Goal: Use online tool/utility: Utilize a website feature to perform a specific function

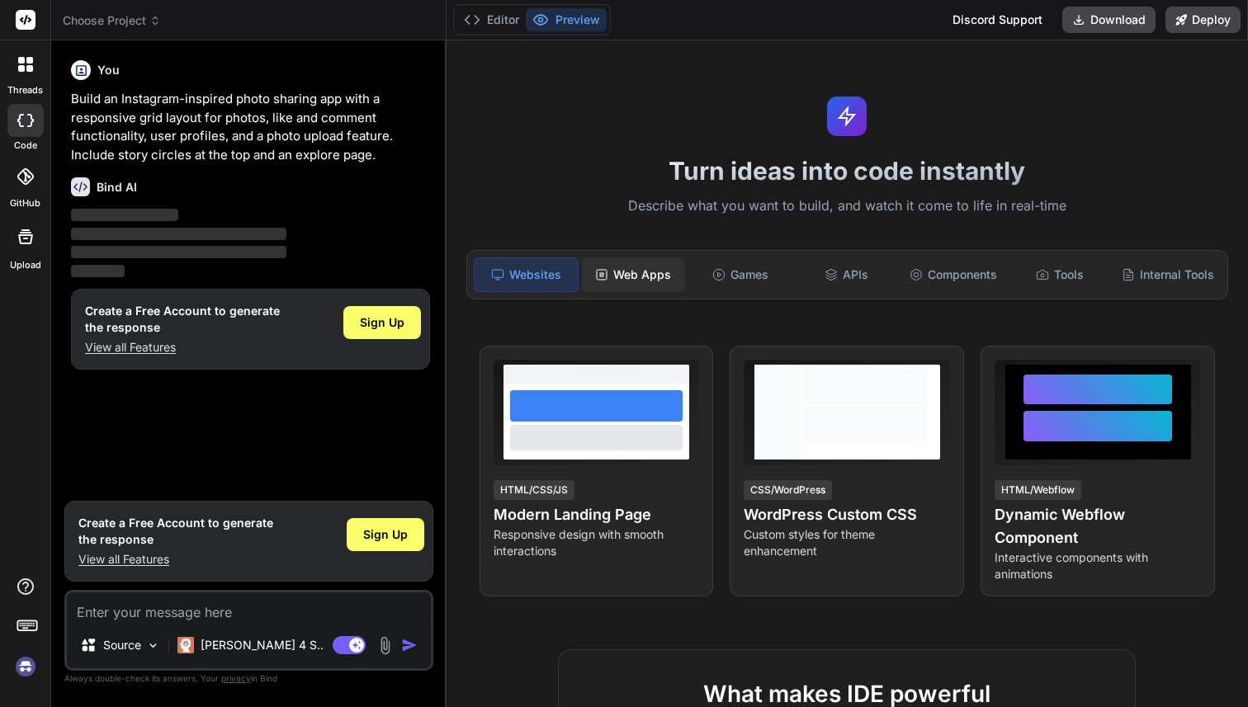
click at [665, 276] on div "Web Apps" at bounding box center [633, 274] width 103 height 35
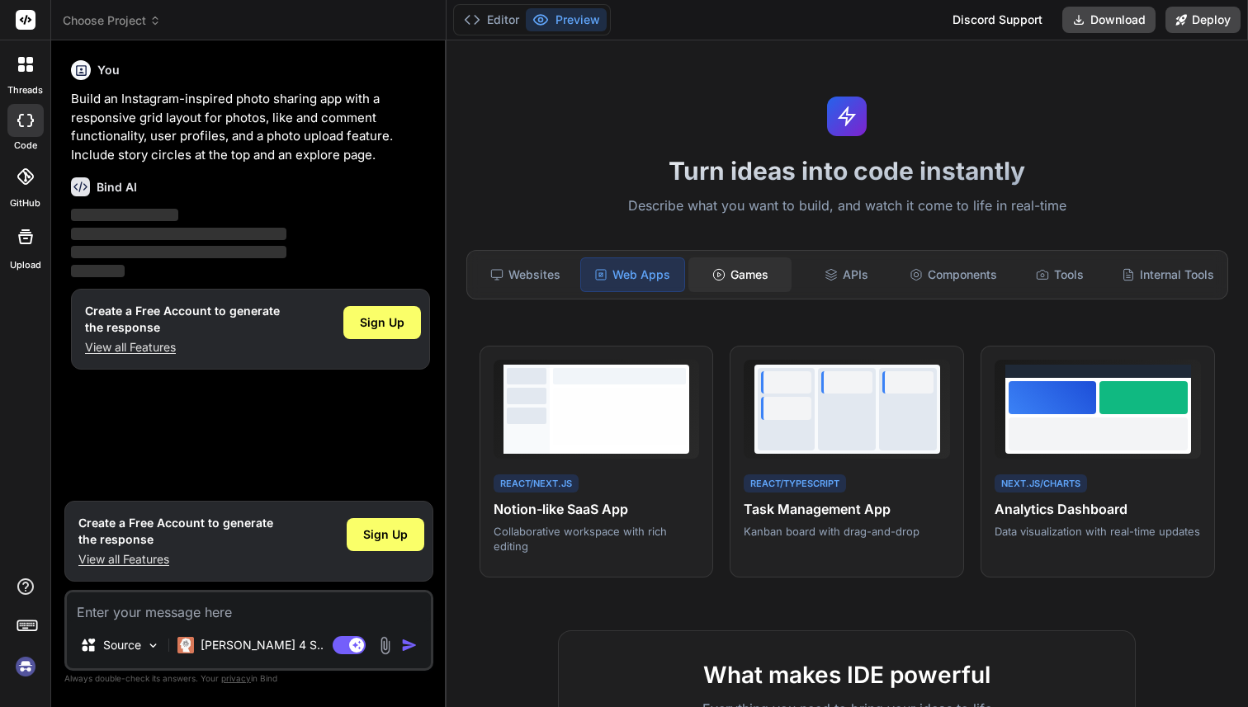
click at [743, 275] on div "Games" at bounding box center [739, 274] width 103 height 35
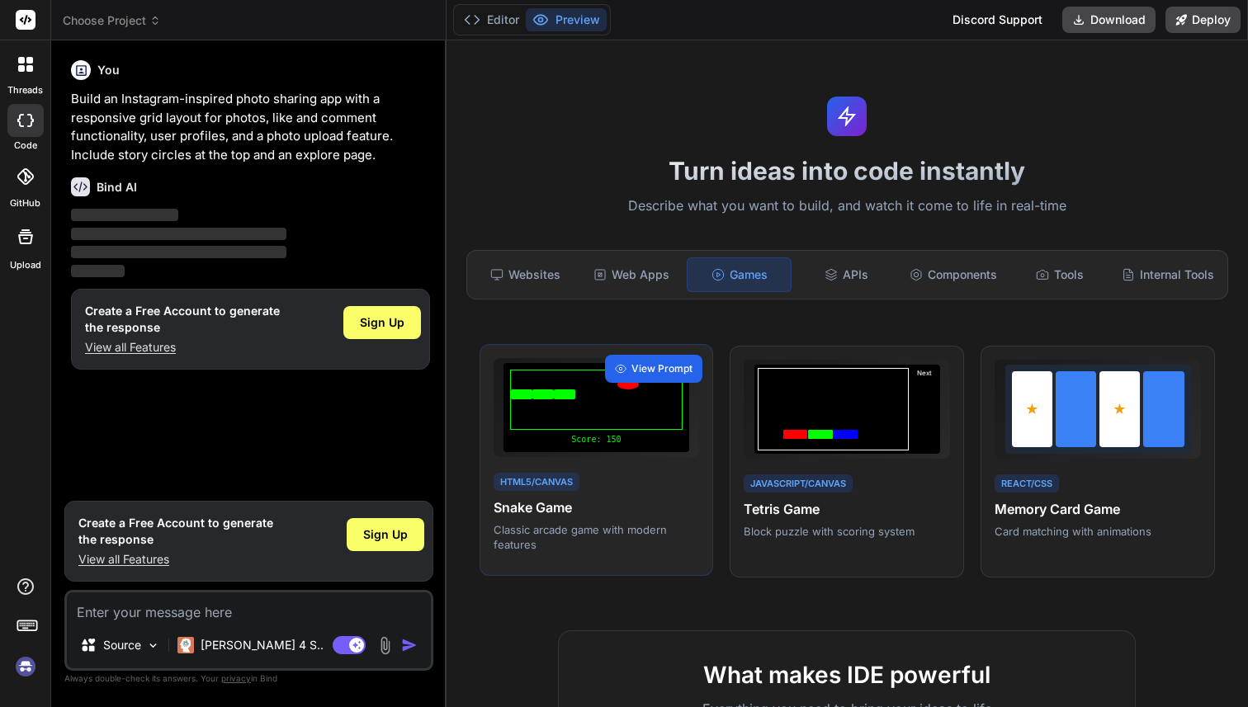
click at [654, 370] on span "View Prompt" at bounding box center [661, 368] width 61 height 15
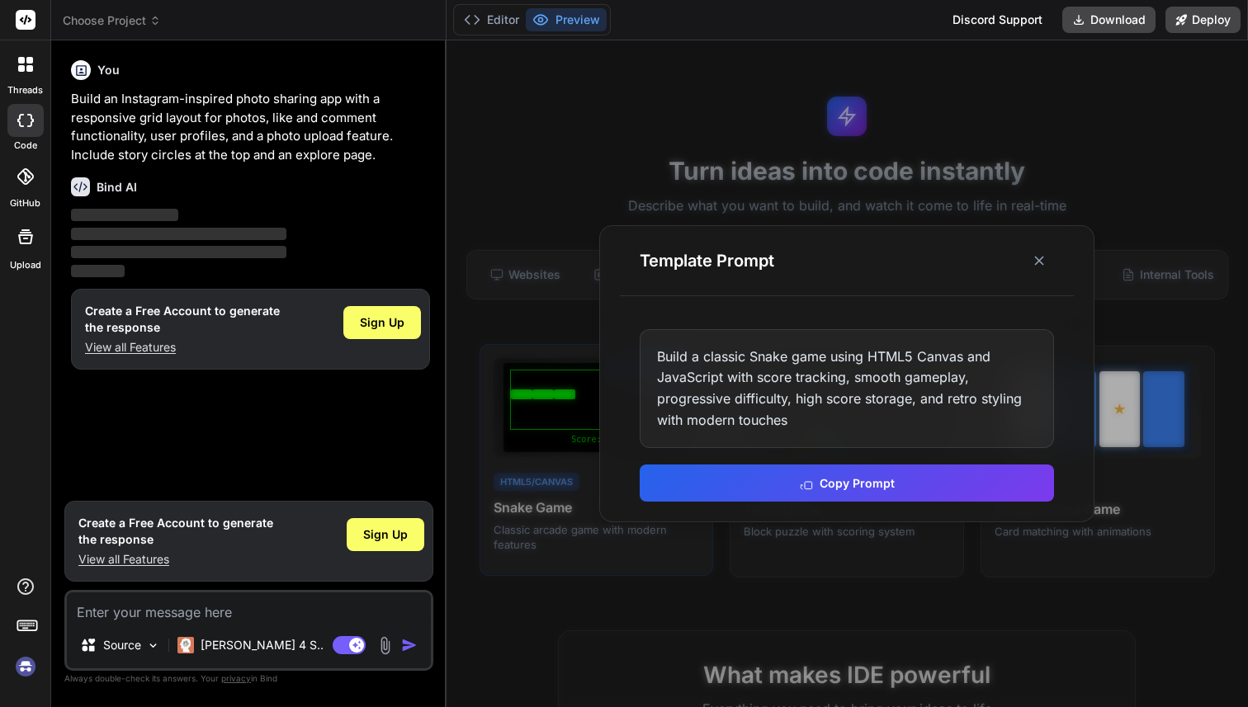
click at [654, 370] on div "Build a classic Snake game using HTML5 Canvas and JavaScript with score trackin…" at bounding box center [846, 388] width 414 height 119
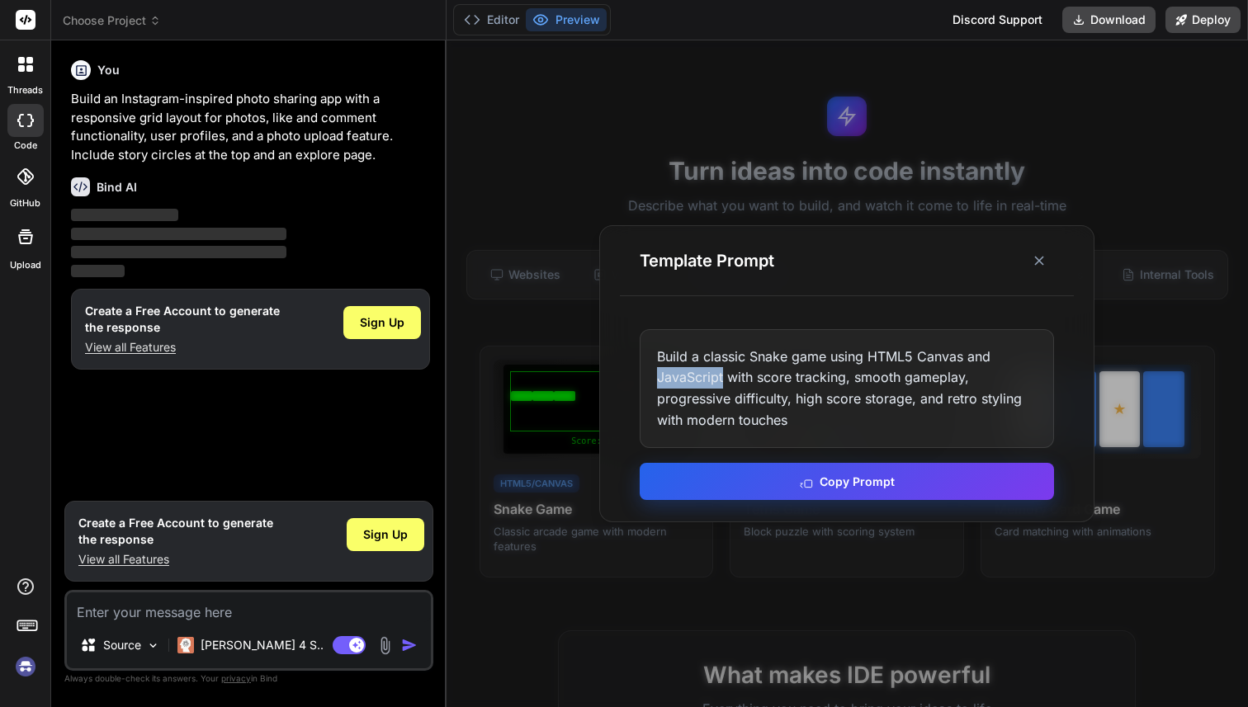
click at [859, 495] on button "Copy Prompt" at bounding box center [846, 481] width 414 height 37
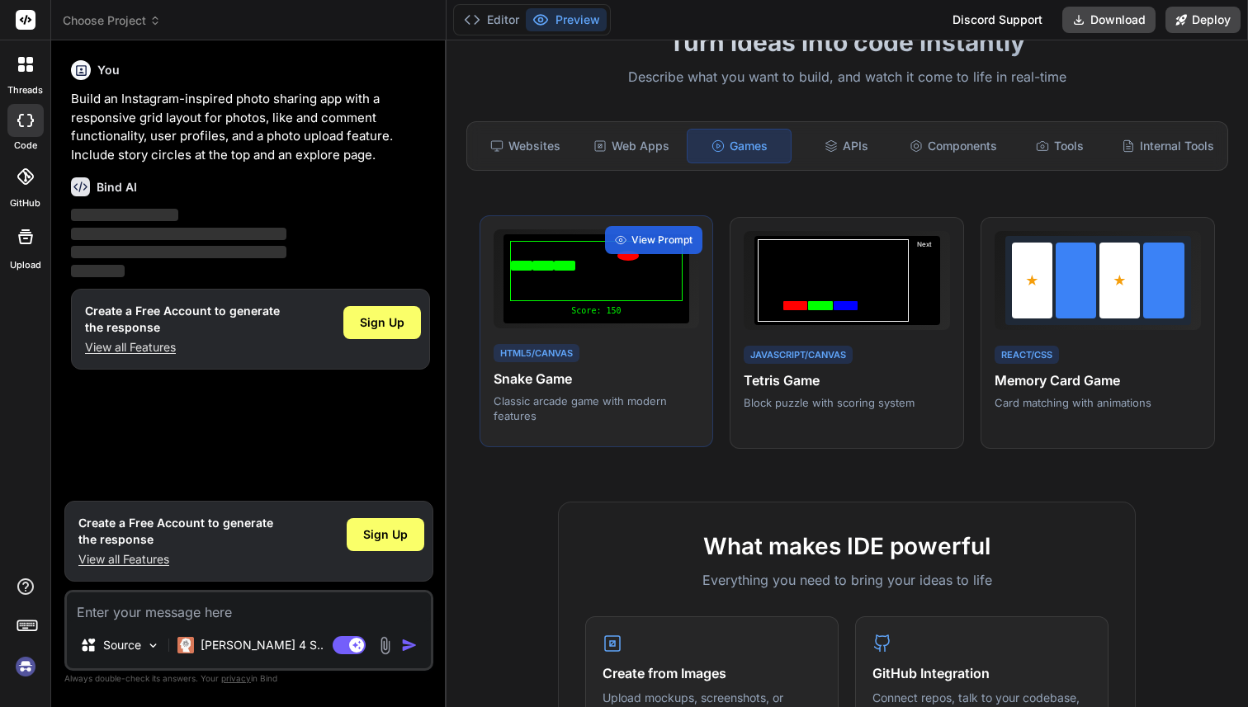
scroll to position [119, 0]
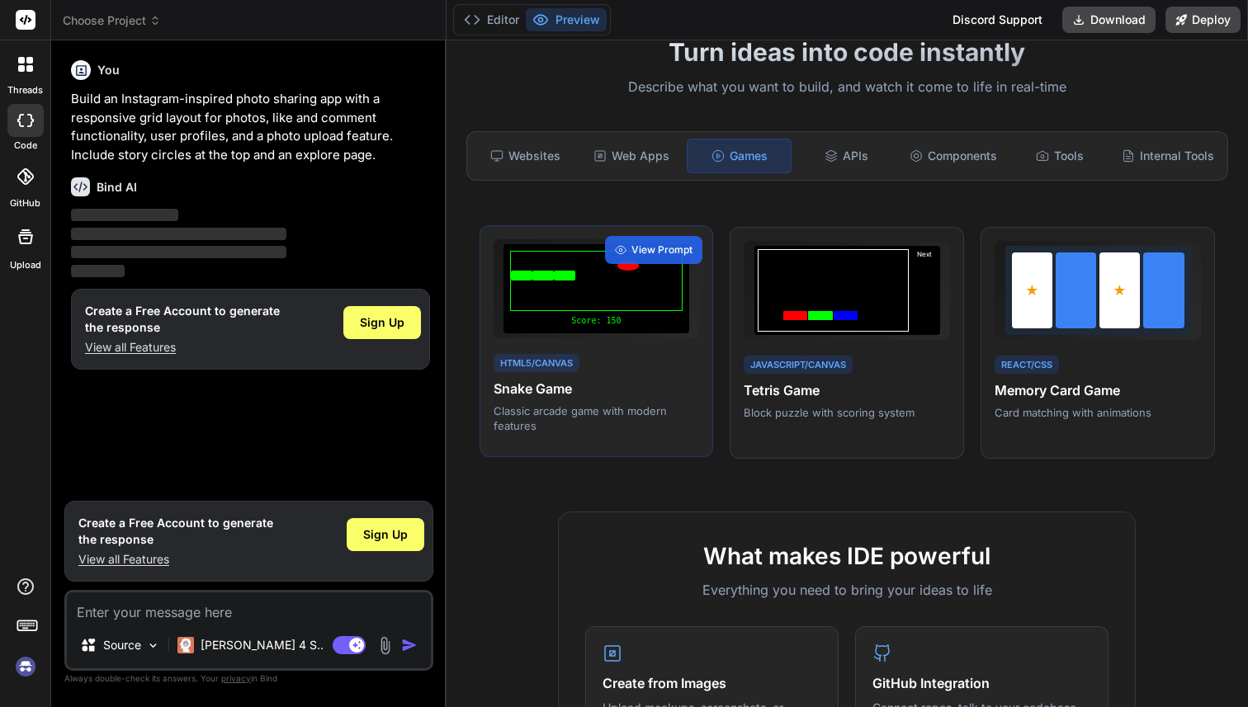
click at [583, 285] on div at bounding box center [596, 281] width 172 height 60
click at [531, 153] on div "Websites" at bounding box center [525, 156] width 103 height 35
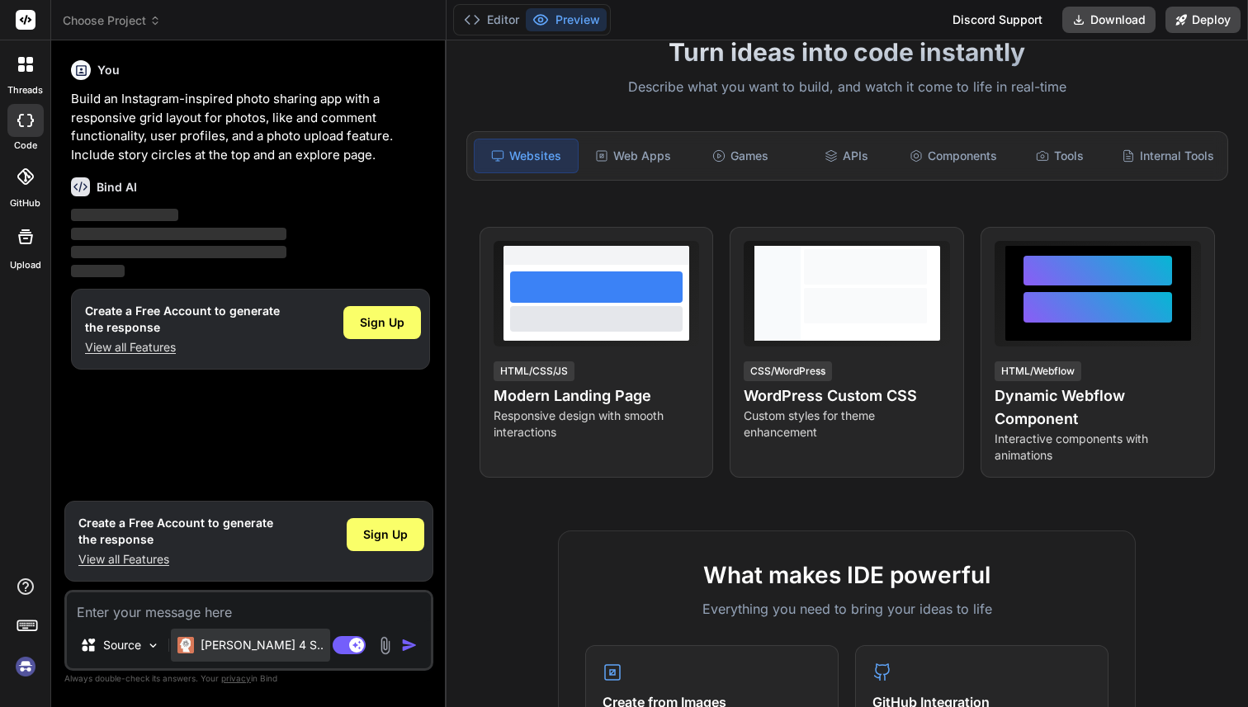
click at [254, 653] on p "[PERSON_NAME] 4 S.." at bounding box center [262, 645] width 123 height 17
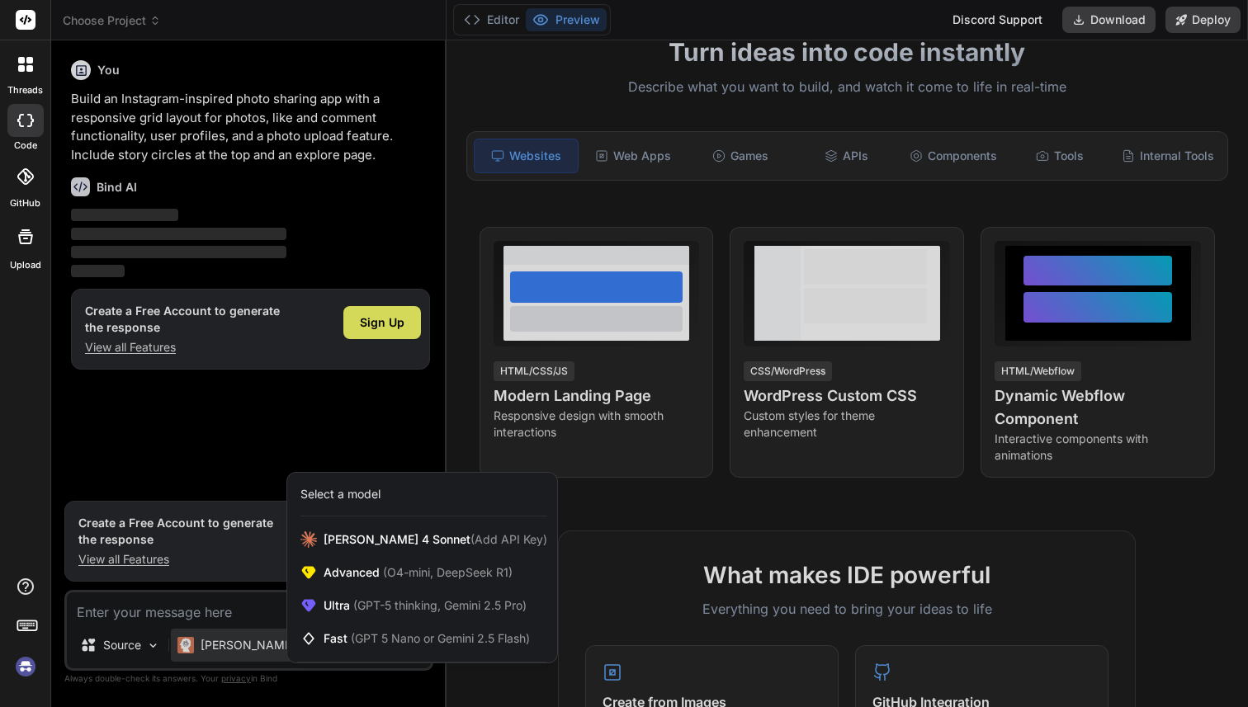
click at [287, 465] on div at bounding box center [624, 353] width 1248 height 707
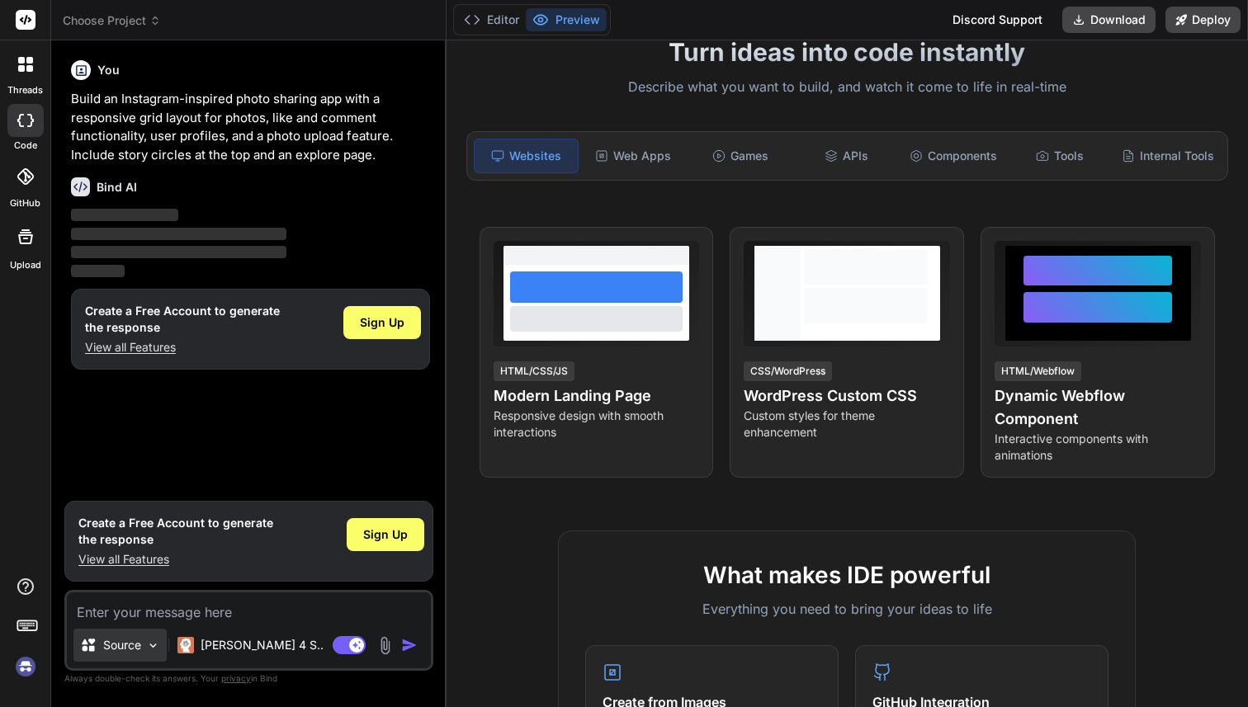
click at [120, 657] on div "Source" at bounding box center [119, 645] width 93 height 33
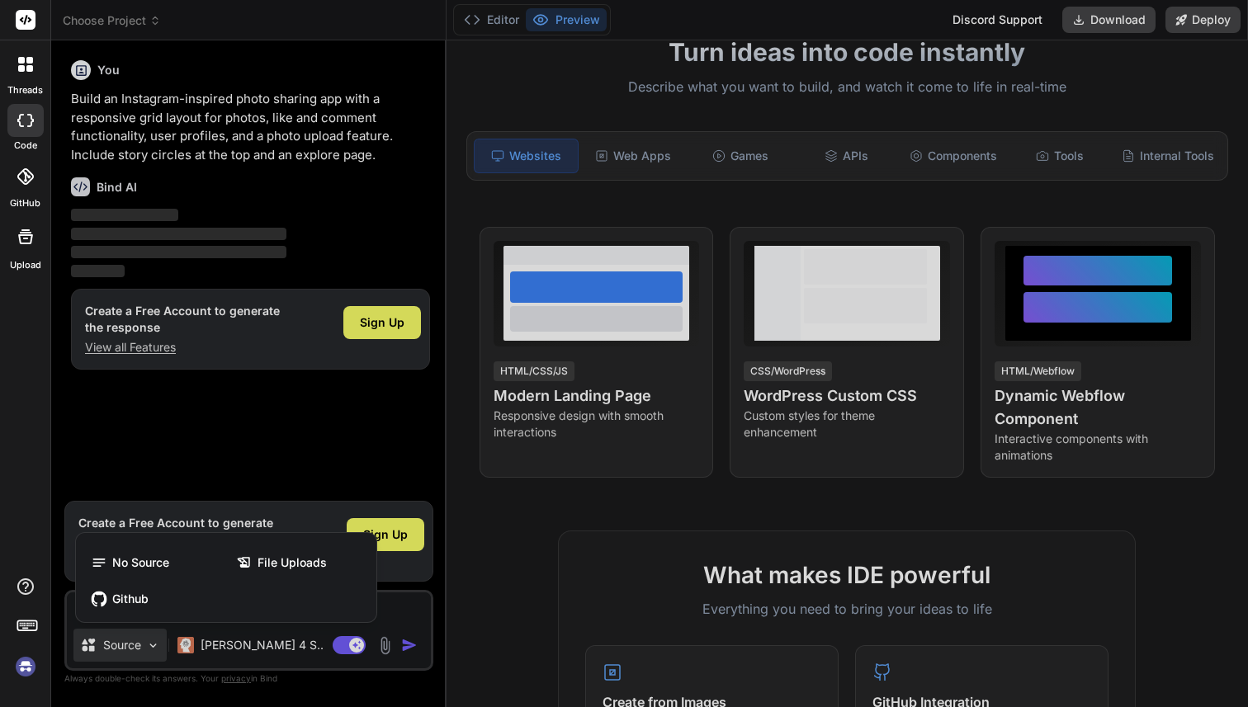
click at [234, 427] on div at bounding box center [624, 353] width 1248 height 707
type textarea "x"
